Goal: Transaction & Acquisition: Purchase product/service

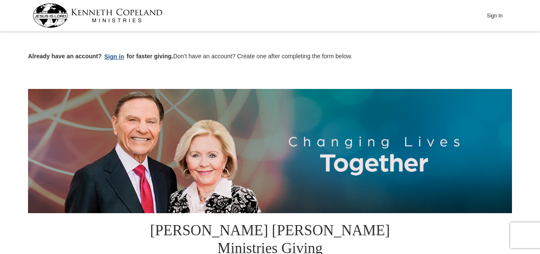
click at [113, 57] on button "Sign in" at bounding box center [114, 57] width 25 height 10
click at [495, 16] on button "Sign In" at bounding box center [494, 15] width 25 height 13
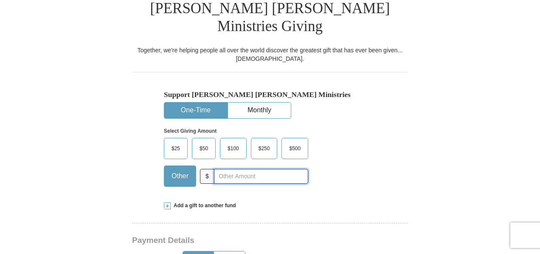
click at [255, 169] on input "text" at bounding box center [261, 176] width 94 height 15
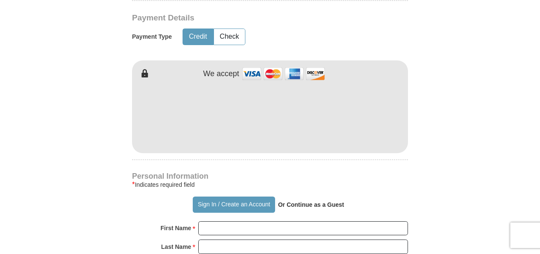
type input "75."
click at [200, 196] on button "Sign In / Create an Account" at bounding box center [234, 204] width 82 height 16
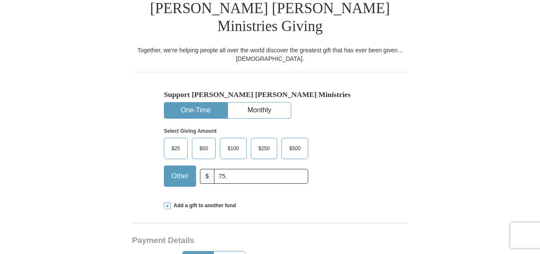
scroll to position [443, 0]
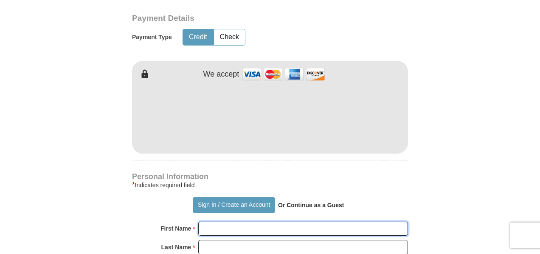
click at [260, 221] on input "First Name *" at bounding box center [303, 228] width 210 height 14
type input "[PERSON_NAME]"
type input "twinn"
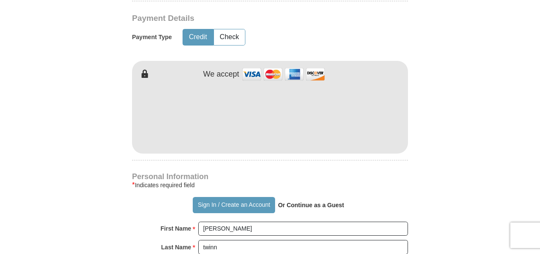
type input "[STREET_ADDRESS] J10"
type input "[STREET_ADDRESS]"
type input "lancaster"
type input "93535"
type input "6612100136"
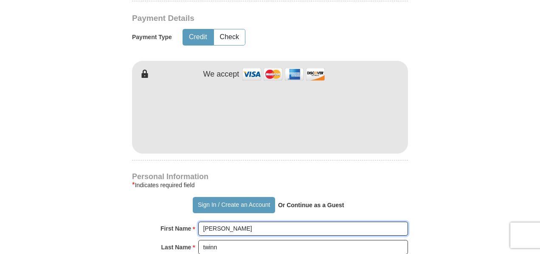
scroll to position [666, 0]
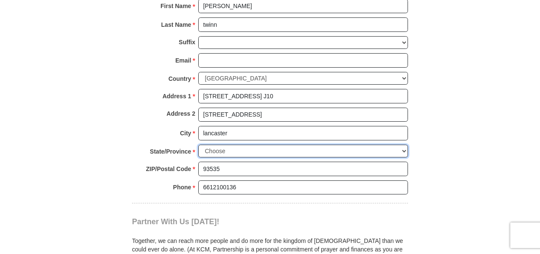
click at [403, 144] on select "Choose [US_STATE] [US_STATE] [US_STATE] [US_STATE] [US_STATE] Armed Forces Amer…" at bounding box center [303, 150] width 210 height 13
select select "CA"
click at [198, 144] on select "Choose [US_STATE] [US_STATE] [US_STATE] [US_STATE] [US_STATE] Armed Forces Amer…" at bounding box center [303, 150] width 210 height 13
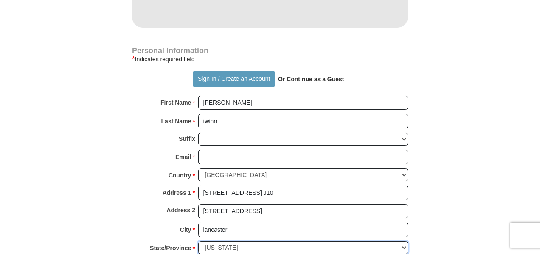
scroll to position [347, 0]
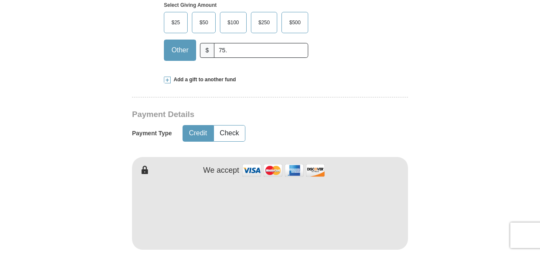
click at [444, 116] on form "Already have an account? Sign in for faster giving. Don't have an account? Crea…" at bounding box center [270, 219] width 484 height 1065
click at [167, 76] on span at bounding box center [167, 79] width 7 height 7
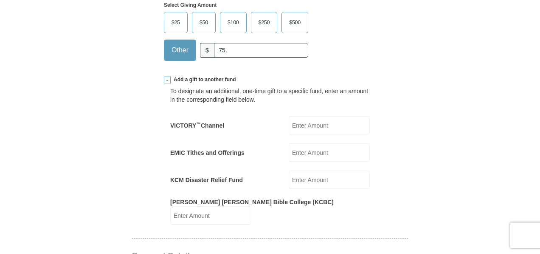
scroll to position [125, 0]
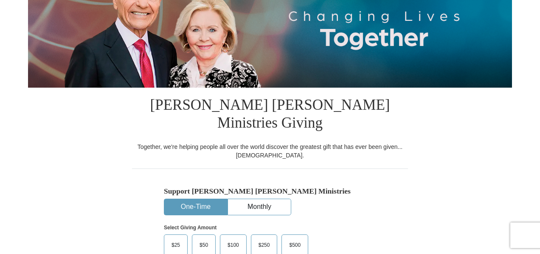
click at [204, 238] on span "$50" at bounding box center [203, 244] width 17 height 13
click at [0, 0] on input "$50" at bounding box center [0, 0] width 0 height 0
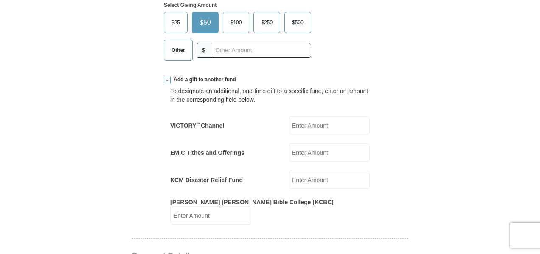
click at [178, 44] on span "Other" at bounding box center [178, 50] width 22 height 13
click at [0, 0] on input "Other" at bounding box center [0, 0] width 0 height 0
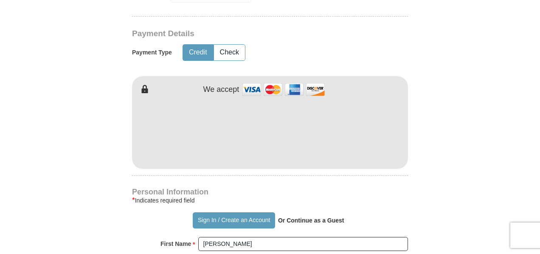
scroll to position [791, 0]
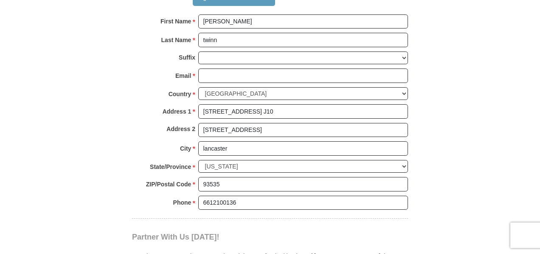
type input "75."
click at [540, 162] on body "Sign In Already have an account? Sign in for faster giving. Don't have an accou…" at bounding box center [270, 105] width 540 height 1792
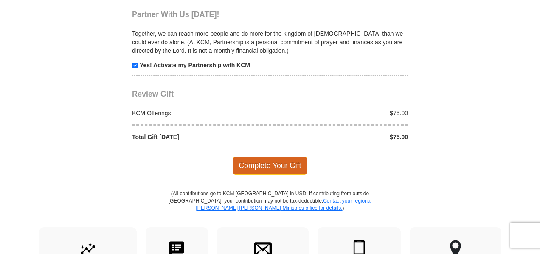
click at [273, 156] on span "Complete Your Gift" at bounding box center [270, 165] width 75 height 18
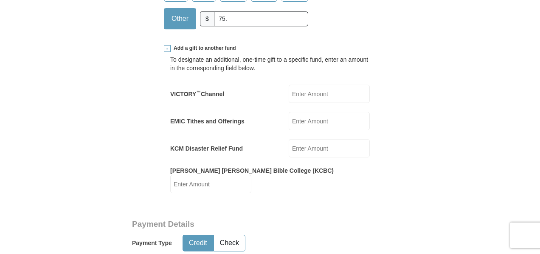
scroll to position [157, 0]
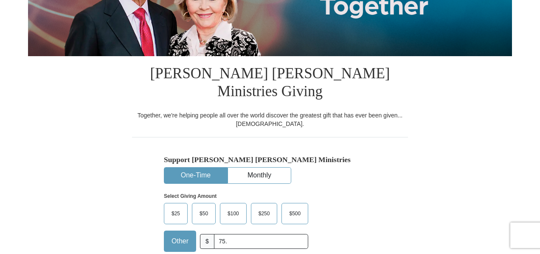
drag, startPoint x: 540, startPoint y: 170, endPoint x: 541, endPoint y: 179, distance: 9.0
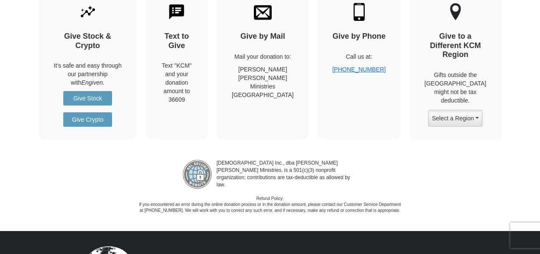
scroll to position [1045, 0]
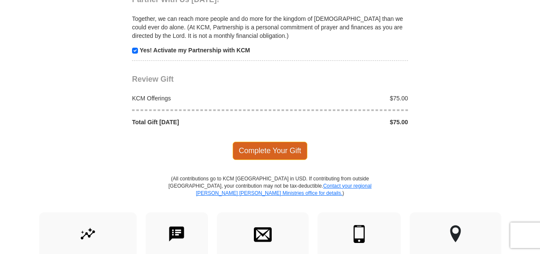
click at [276, 141] on span "Complete Your Gift" at bounding box center [270, 150] width 75 height 18
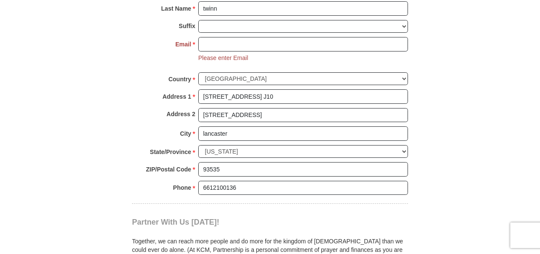
scroll to position [601, 0]
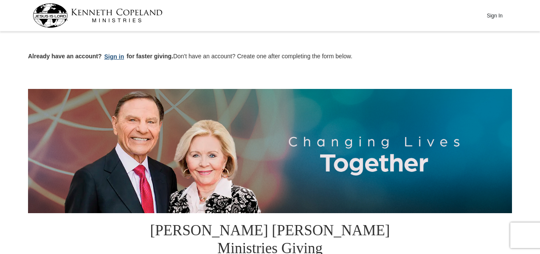
click at [111, 56] on button "Sign in" at bounding box center [114, 57] width 25 height 10
